Goal: Navigation & Orientation: Find specific page/section

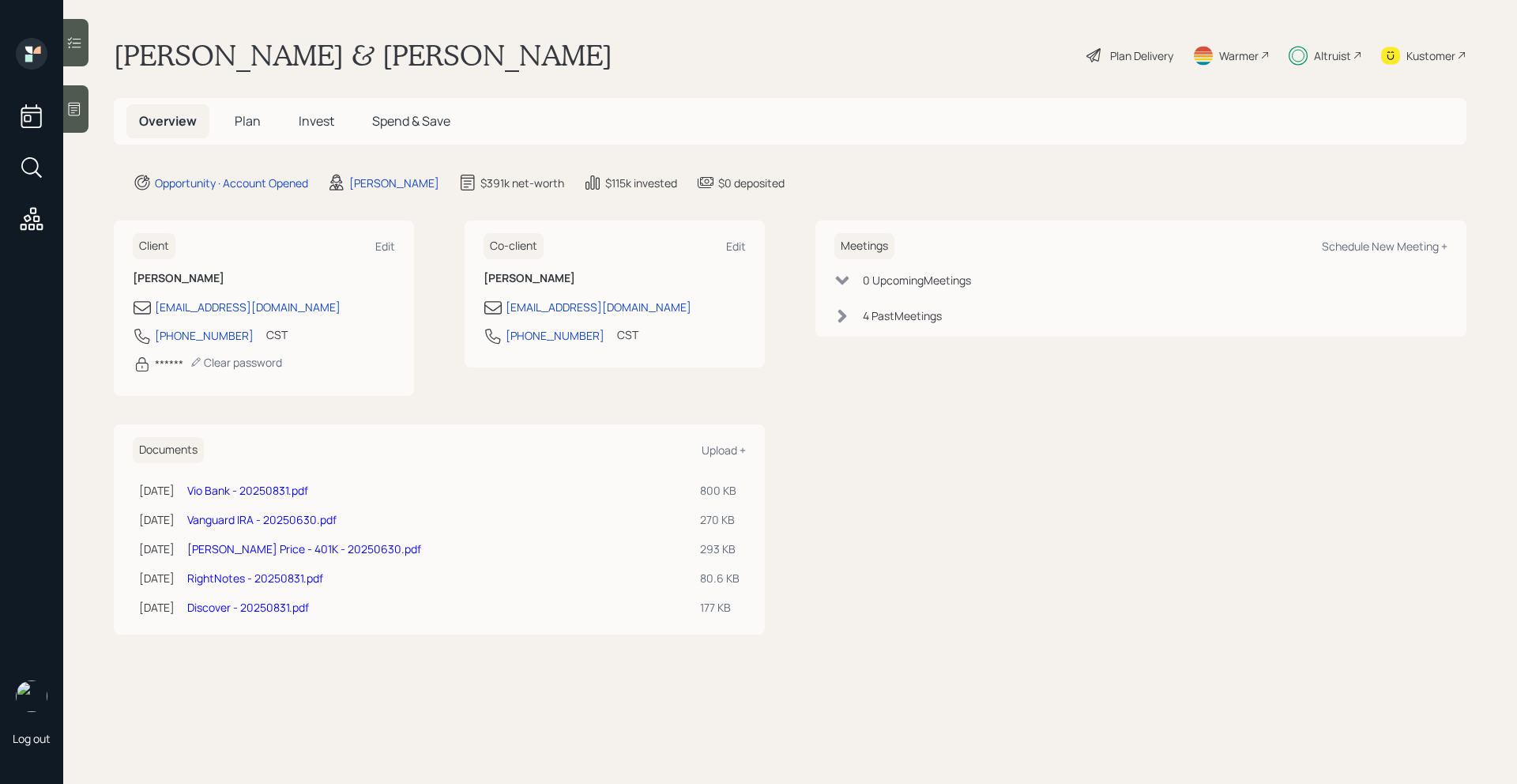
click at [256, 120] on span "Plan" at bounding box center [247, 121] width 26 height 18
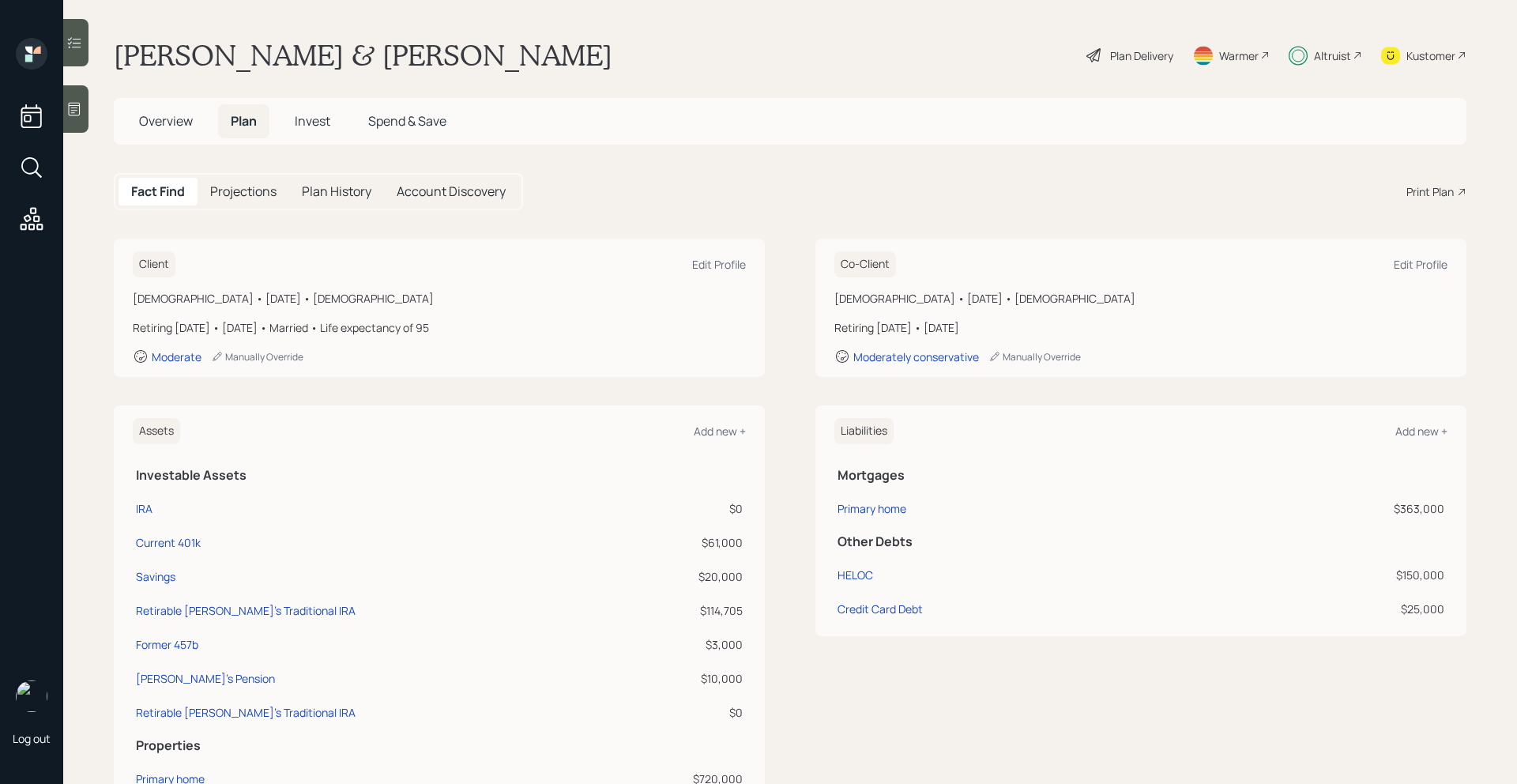
click at [162, 122] on span "Overview" at bounding box center [166, 121] width 54 height 18
